Goal: Communication & Community: Share content

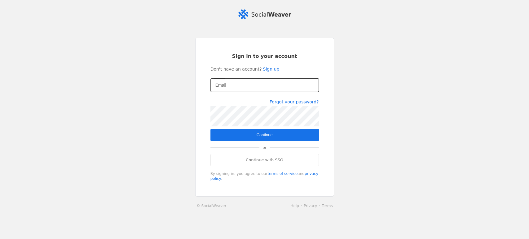
click at [245, 86] on input "Email" at bounding box center [264, 84] width 98 height 7
type input "[PERSON_NAME][EMAIL_ADDRESS][DOMAIN_NAME]"
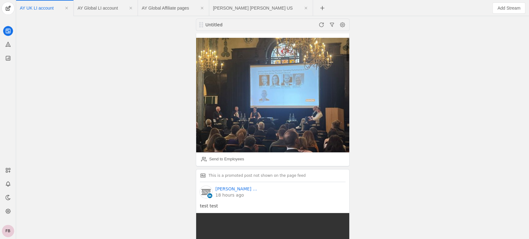
scroll to position [146, 0]
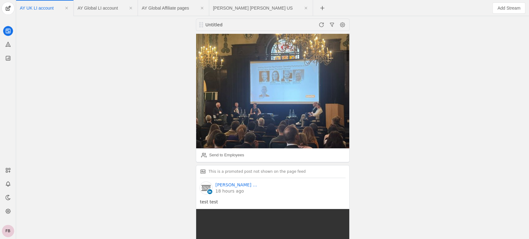
drag, startPoint x: 347, startPoint y: 46, endPoint x: 349, endPoint y: 57, distance: 11.4
click at [223, 152] on div "Send to Employees" at bounding box center [226, 155] width 35 height 6
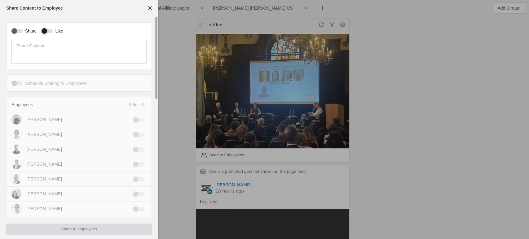
click at [43, 29] on icon "button" at bounding box center [44, 31] width 4 height 4
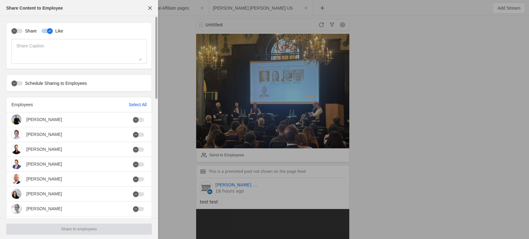
click at [129, 106] on div "Select All" at bounding box center [138, 105] width 18 height 6
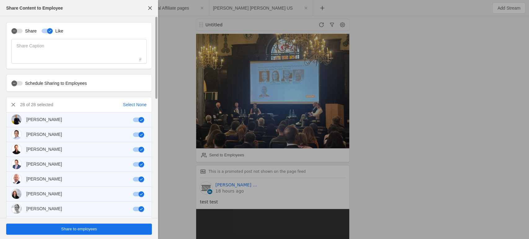
click at [74, 228] on span "Share to employees" at bounding box center [79, 229] width 36 height 6
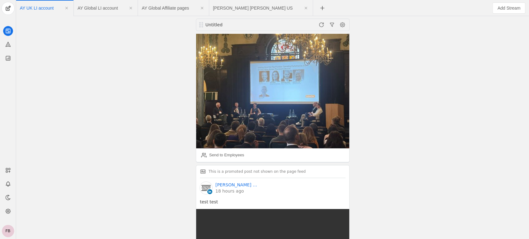
click at [364, 156] on div "Untitled [PERSON_NAME] [PERSON_NAME] │UK 26 minutes ago Last week, our Head of …" at bounding box center [272, 127] width 509 height 223
click at [355, 103] on div "Untitled [PERSON_NAME] [PERSON_NAME] │UK 26 minutes ago Last week, our Head of …" at bounding box center [272, 127] width 509 height 223
click at [181, 156] on div "Untitled [PERSON_NAME] [PERSON_NAME] │UK 26 minutes ago Last week, our Head of …" at bounding box center [272, 127] width 509 height 223
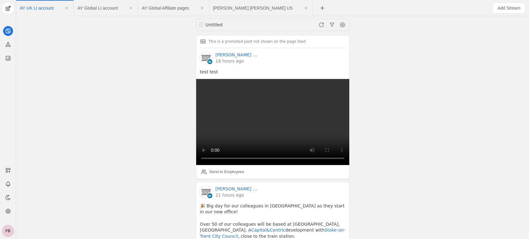
scroll to position [252, 0]
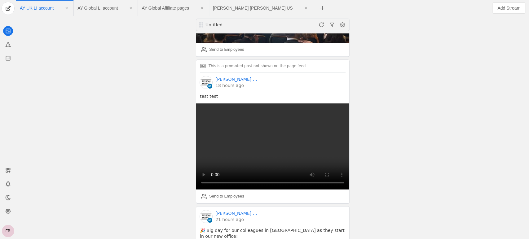
drag, startPoint x: 347, startPoint y: 47, endPoint x: 354, endPoint y: 66, distance: 20.6
click at [354, 66] on div "Untitled [PERSON_NAME] [PERSON_NAME] │UK 26 minutes ago Last week, our Head of …" at bounding box center [272, 127] width 509 height 223
